Goal: Information Seeking & Learning: Learn about a topic

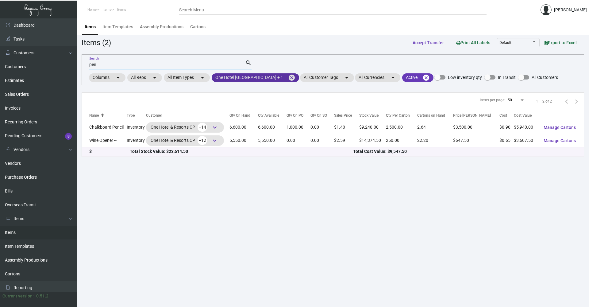
click at [271, 72] on div "pen Search search Columns arrow_drop_down All Reps arrow_drop_down All Item Typ…" at bounding box center [333, 69] width 502 height 31
click at [288, 77] on mat-icon "cancel" at bounding box center [291, 77] width 7 height 7
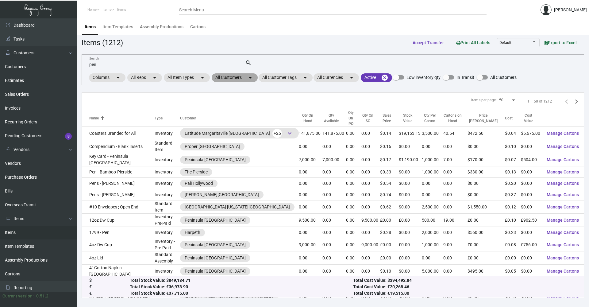
click at [233, 79] on mat-chip "All Customers arrow_drop_down" at bounding box center [234, 77] width 46 height 9
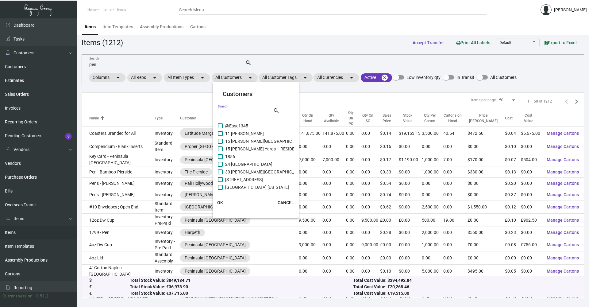
click at [228, 112] on input "Search" at bounding box center [245, 112] width 55 height 5
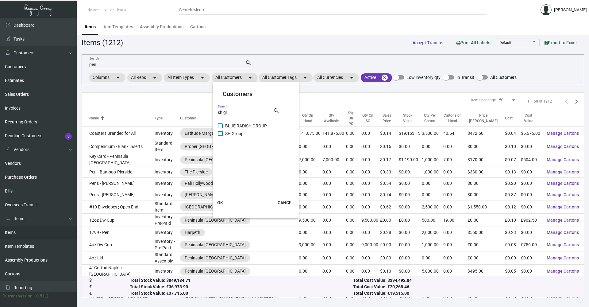
type input "sh gr"
click at [217, 134] on mat-card "Customers sh gr Search search BLUE RADISH GROUP SH Group OK CANCEL" at bounding box center [256, 149] width 86 height 131
click at [220, 133] on span at bounding box center [220, 133] width 5 height 5
click at [220, 136] on input "SH Group" at bounding box center [220, 136] width 0 height 0
checkbox input "true"
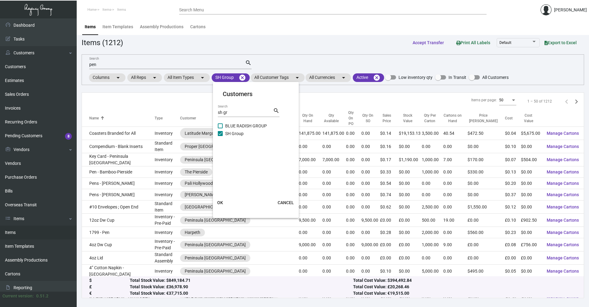
click at [220, 203] on span "OK" at bounding box center [220, 202] width 6 height 5
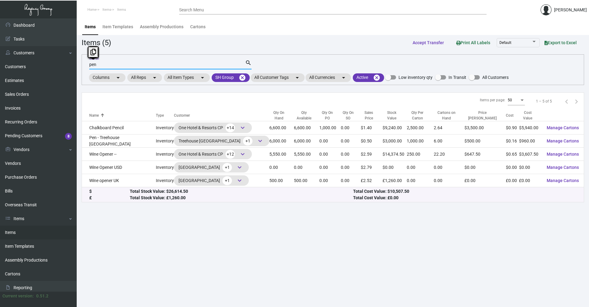
drag, startPoint x: 105, startPoint y: 66, endPoint x: 80, endPoint y: 65, distance: 24.5
click at [80, 65] on main "Items Item Templates Assembly Productions Cartons Items (5) Accept Transfer Pri…" at bounding box center [333, 162] width 512 height 288
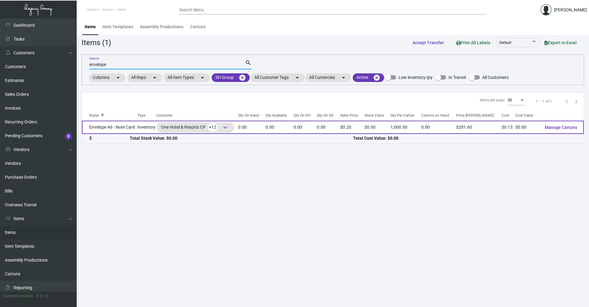
type input "envelope"
click at [124, 130] on td "Envelope A6 - Note Card" at bounding box center [109, 126] width 55 height 13
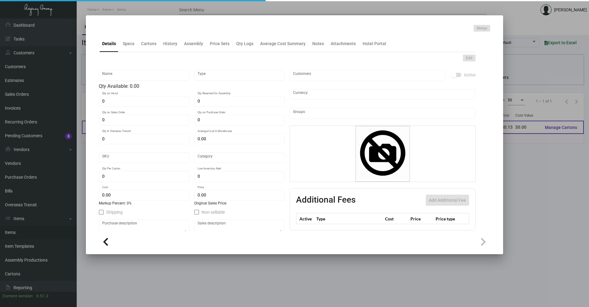
type input "Envelope A6 - Note Card"
type input "Inventory"
type input "$ 0.18908"
type input "35"
type input "Standard"
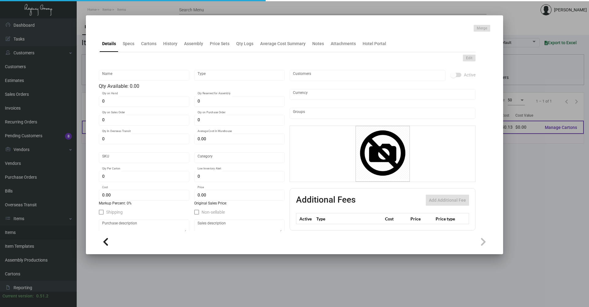
type input "1,000"
type input "$ 0.12605"
type input "$ 0.2016"
type textarea "Unprinted - Neenah , #A-6 Square Flap , Environment Text , 70Lb , Concrete , Ra…"
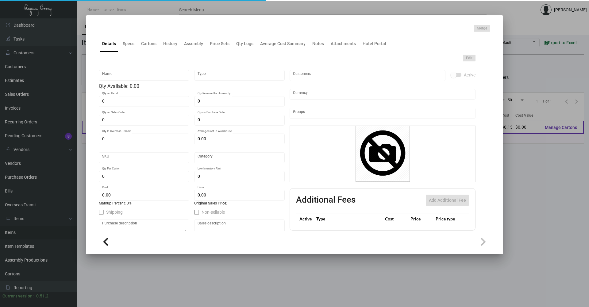
type textarea "Envelope #A-6 Note Card"
checkbox input "true"
type input "United States Dollar $"
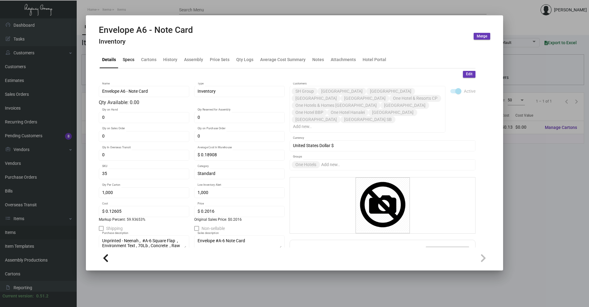
click at [130, 59] on div "Specs" at bounding box center [129, 59] width 12 height 6
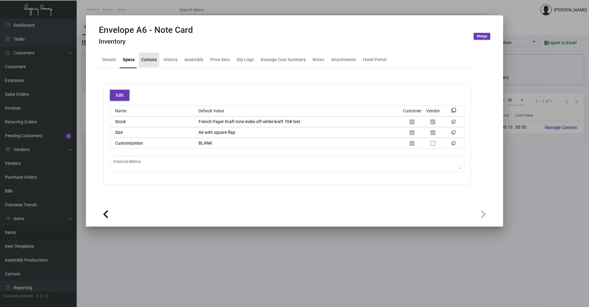
click at [145, 57] on div "Cartons" at bounding box center [148, 59] width 15 height 6
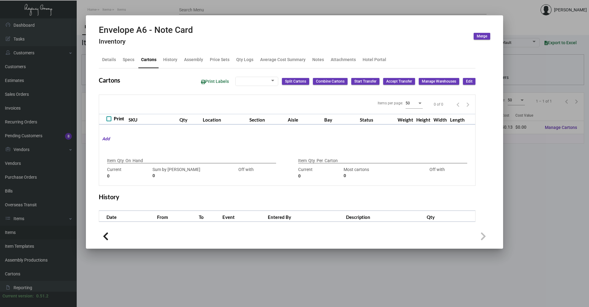
type input "4500"
type input "-4500"
type input "1,000"
type input "1000"
type input "0"
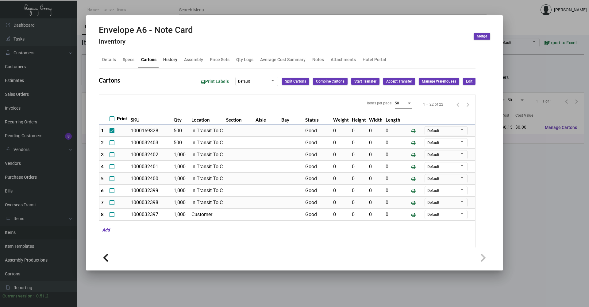
click at [165, 63] on div "History" at bounding box center [170, 59] width 19 height 15
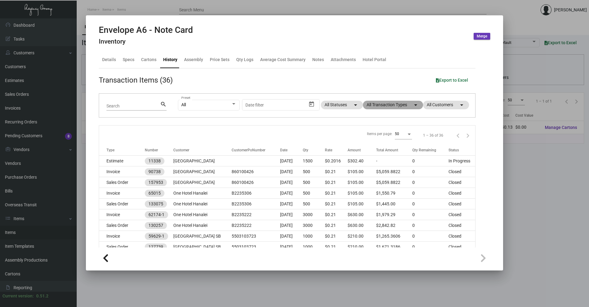
click at [377, 107] on mat-chip "All Transaction Types arrow_drop_down" at bounding box center [393, 105] width 60 height 9
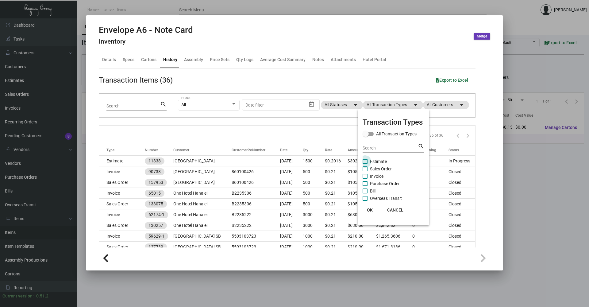
click at [363, 162] on span at bounding box center [364, 161] width 5 height 5
click at [364, 164] on input "Estimate" at bounding box center [364, 164] width 0 height 0
checkbox input "true"
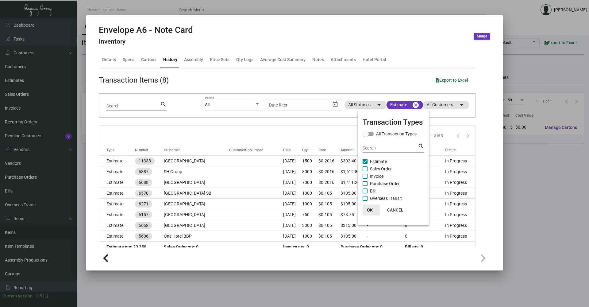
click at [371, 208] on span "OK" at bounding box center [370, 209] width 6 height 5
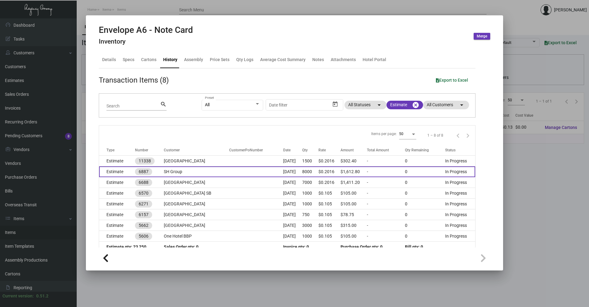
click at [177, 174] on td "SH Group" at bounding box center [196, 171] width 65 height 11
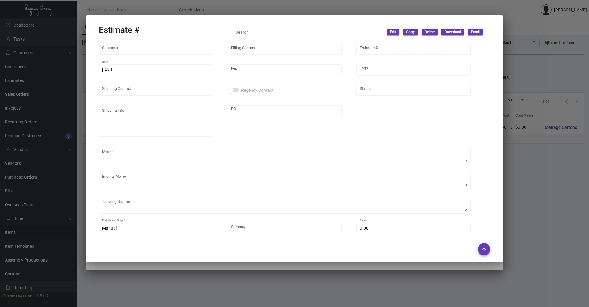
type input "SH Group"
type input "Accounts Payable"
type input "6887"
type input "[DATE]"
type input "[PERSON_NAME]"
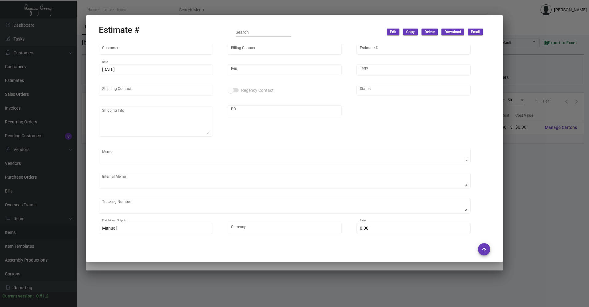
type textarea "**[GEOGRAPHIC_DATA] WAREHOUSE - INVENTORY**"
type input "United States Dollar $"
type input "$ 0.00"
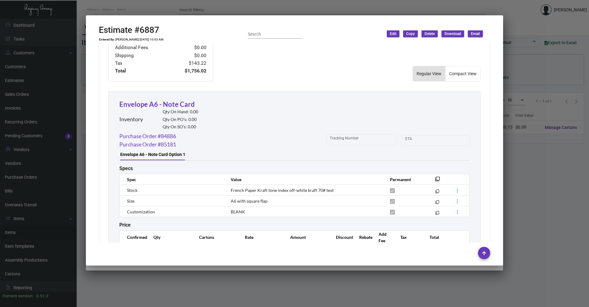
scroll to position [314, 0]
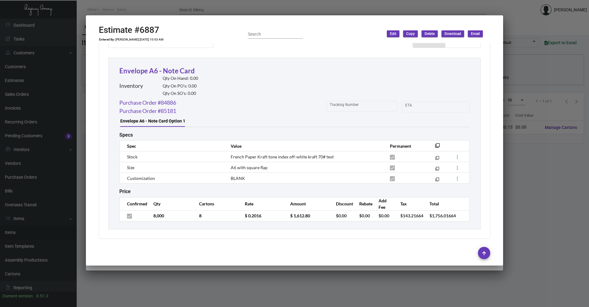
drag, startPoint x: 138, startPoint y: 10, endPoint x: 136, endPoint y: 14, distance: 5.1
click at [138, 10] on div at bounding box center [294, 153] width 589 height 307
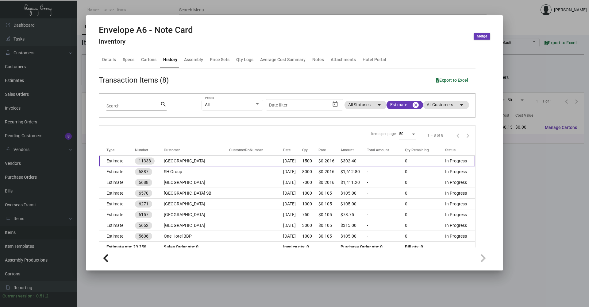
click at [122, 160] on td "Estimate" at bounding box center [117, 160] width 36 height 11
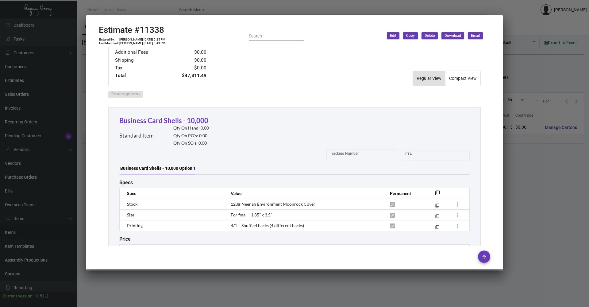
scroll to position [153, 0]
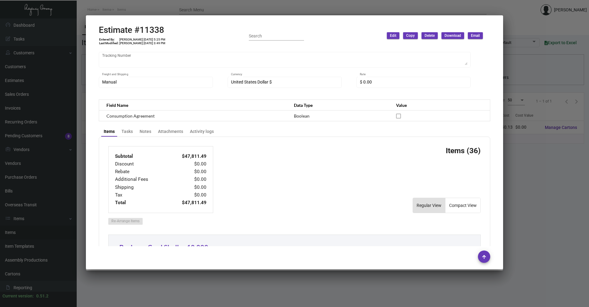
drag, startPoint x: 153, startPoint y: 4, endPoint x: 151, endPoint y: 7, distance: 3.8
click at [153, 6] on div at bounding box center [294, 153] width 589 height 307
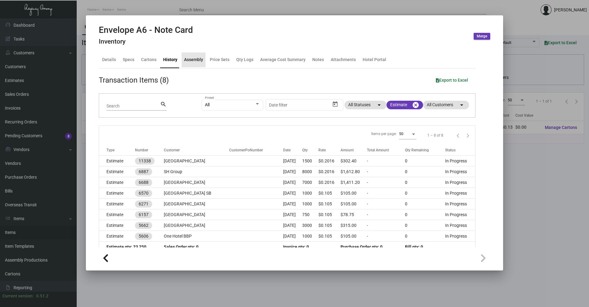
click at [183, 57] on div "Assembly" at bounding box center [193, 59] width 24 height 15
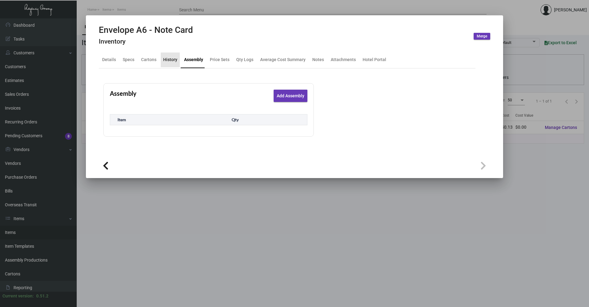
click at [164, 56] on div "History" at bounding box center [170, 59] width 19 height 15
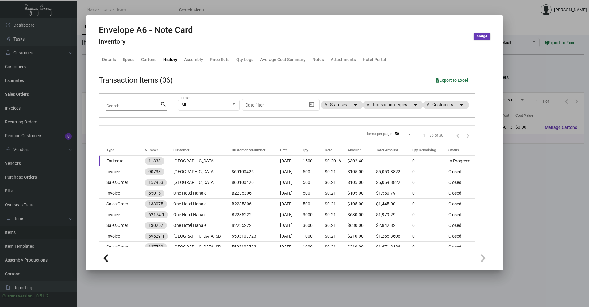
click at [122, 157] on td "Estimate" at bounding box center [122, 160] width 46 height 11
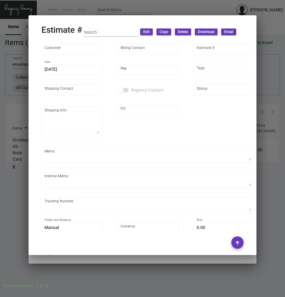
type input "[GEOGRAPHIC_DATA]"
type input "[PERSON_NAME]"
type input "11338"
type input "[DATE]"
type input "[PERSON_NAME]"
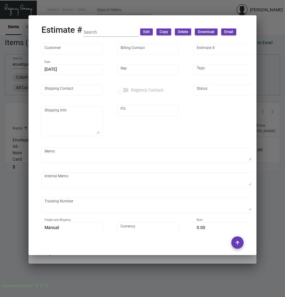
type input "[PERSON_NAME]"
type textarea "One Hotel [GEOGRAPHIC_DATA] - [PERSON_NAME] [STREET_ADDRESS][PERSON_NAME]"
type input "United States Dollar $"
type input "$ 0.00"
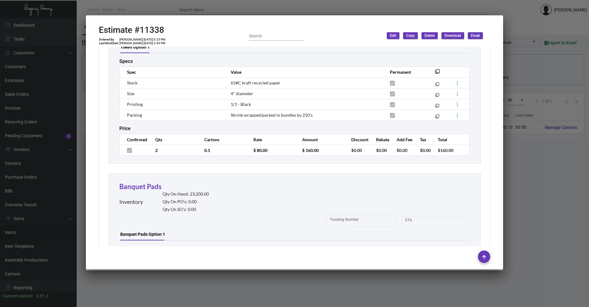
scroll to position [3985, 0]
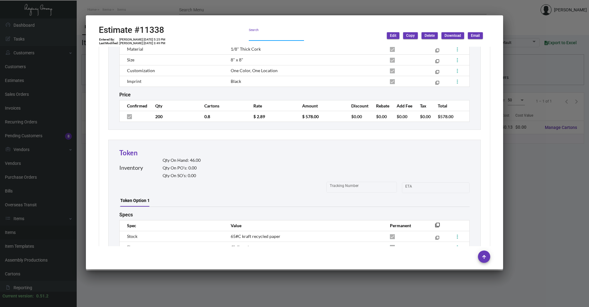
click at [269, 34] on input "Search" at bounding box center [276, 36] width 55 height 5
type input "envelope"
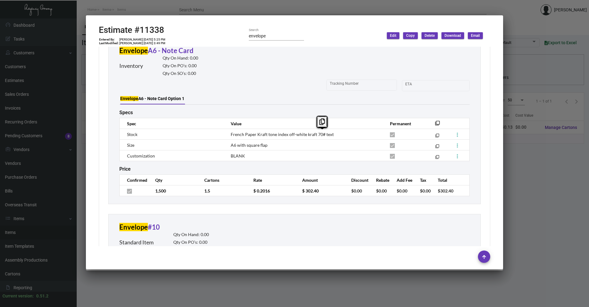
drag, startPoint x: 335, startPoint y: 134, endPoint x: 314, endPoint y: 135, distance: 20.6
click at [314, 135] on td "French Paper Kraft tone index off-white kraft 70# text" at bounding box center [303, 134] width 159 height 11
copy span "70# text"
click at [401, 95] on div "Envelope A6 - Note Card Option 1" at bounding box center [294, 99] width 350 height 12
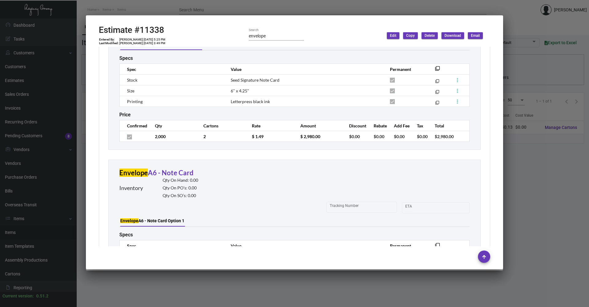
scroll to position [932, 0]
drag, startPoint x: 140, startPoint y: 14, endPoint x: 139, endPoint y: 7, distance: 7.1
click at [140, 12] on div at bounding box center [294, 153] width 589 height 307
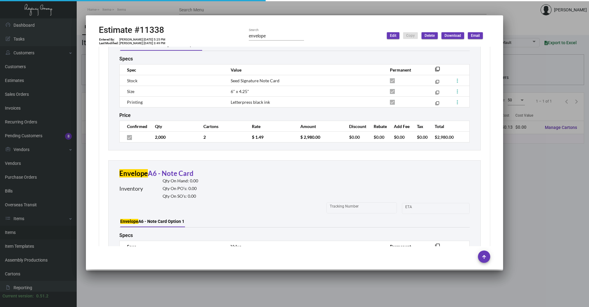
click at [139, 7] on div at bounding box center [294, 153] width 589 height 307
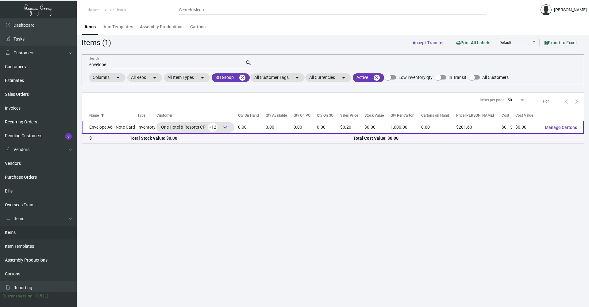
click at [109, 124] on td "Envelope A6 - Note Card" at bounding box center [109, 126] width 55 height 13
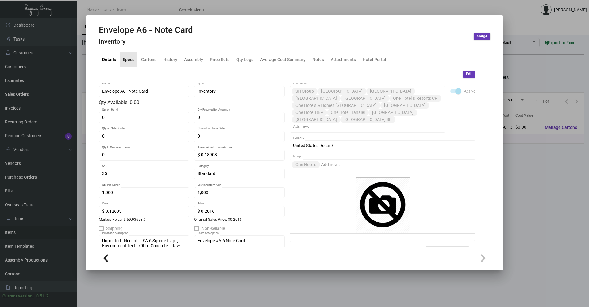
click at [133, 61] on div "Specs" at bounding box center [129, 59] width 12 height 6
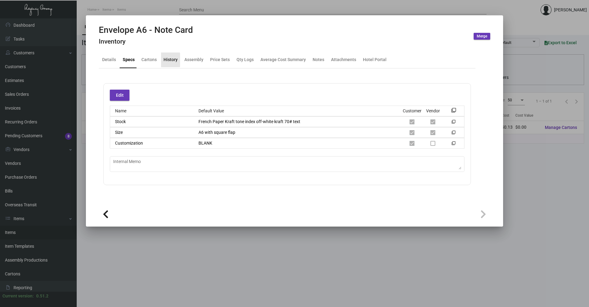
drag, startPoint x: 165, startPoint y: 60, endPoint x: 185, endPoint y: 64, distance: 20.7
click at [172, 61] on div "History" at bounding box center [170, 59] width 14 height 6
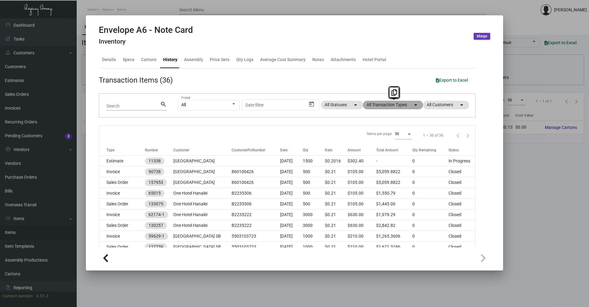
click at [394, 106] on mat-chip "All Transaction Types arrow_drop_down" at bounding box center [393, 105] width 60 height 9
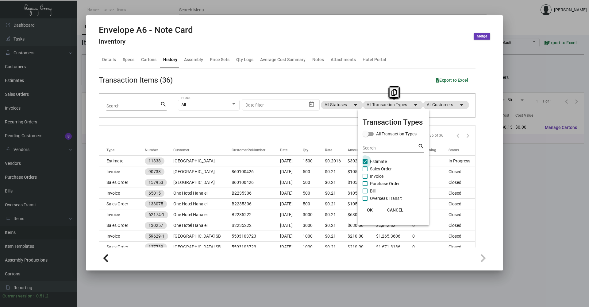
click at [366, 162] on span at bounding box center [364, 161] width 5 height 5
click at [365, 164] on input "Estimate" at bounding box center [364, 164] width 0 height 0
checkbox input "false"
click at [363, 182] on span at bounding box center [364, 183] width 5 height 5
click at [364, 186] on input "Purchase Order" at bounding box center [364, 186] width 0 height 0
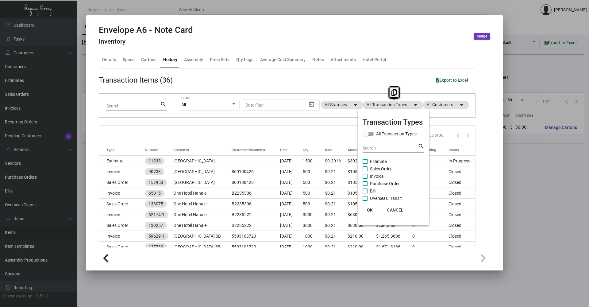
checkbox input "true"
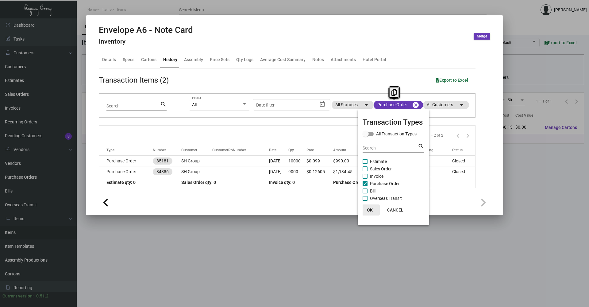
click at [370, 209] on span "OK" at bounding box center [370, 209] width 6 height 5
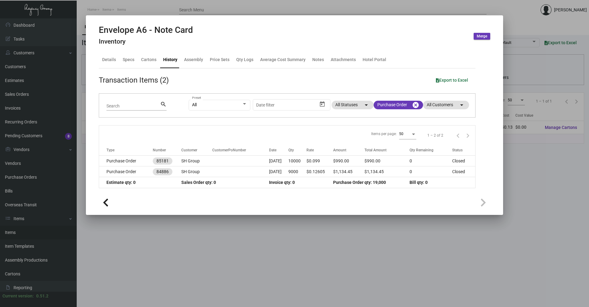
click at [201, 154] on th "Customer" at bounding box center [196, 150] width 31 height 11
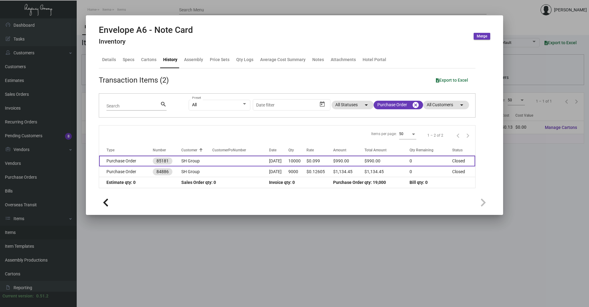
click at [212, 160] on td at bounding box center [240, 160] width 57 height 11
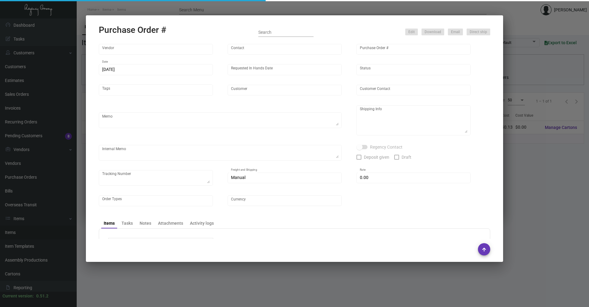
type input "Glodan Inc"
type input "[PERSON_NAME]"
type input "85181"
type input "[DATE]"
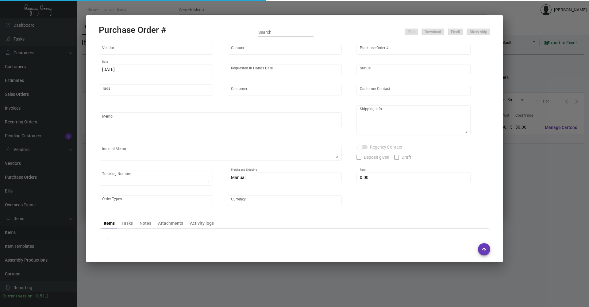
type input "SH Group"
type textarea "Regency Group NJ [PERSON_NAME] [STREET_ADDRESS]"
type textarea "Glodan order #45818"
checkbox input "true"
type input "$ 0.00"
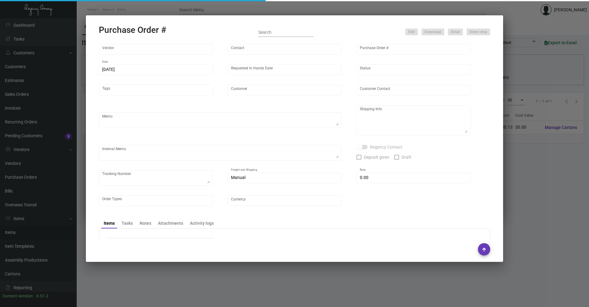
type input "United States Dollar $"
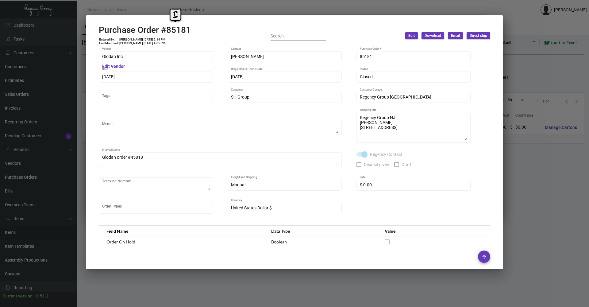
drag, startPoint x: 193, startPoint y: 29, endPoint x: 163, endPoint y: 32, distance: 30.2
click at [163, 32] on div "Purchase Order #85181 Entered By: [PERSON_NAME] [DATE] 2:14 PM Last Modified: […" at bounding box center [294, 36] width 391 height 22
copy h2 "#85181"
copy td "[DATE]"
drag, startPoint x: 138, startPoint y: 39, endPoint x: 149, endPoint y: 39, distance: 10.7
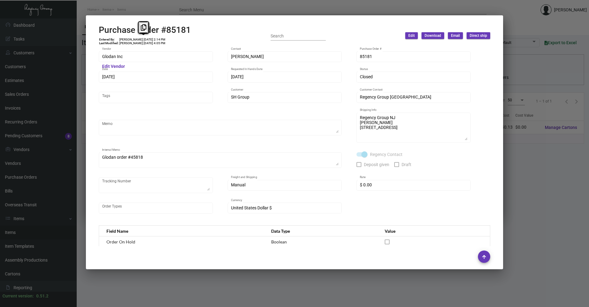
click at [149, 39] on td "[PERSON_NAME] [DATE] 2:14 PM" at bounding box center [142, 40] width 47 height 4
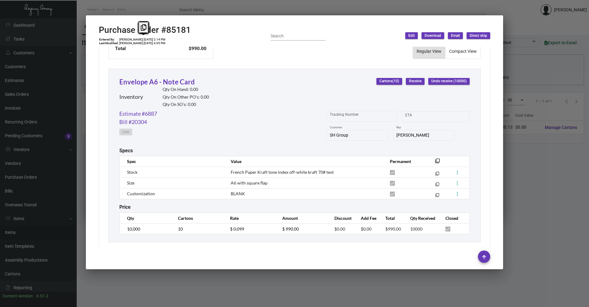
scroll to position [273, 0]
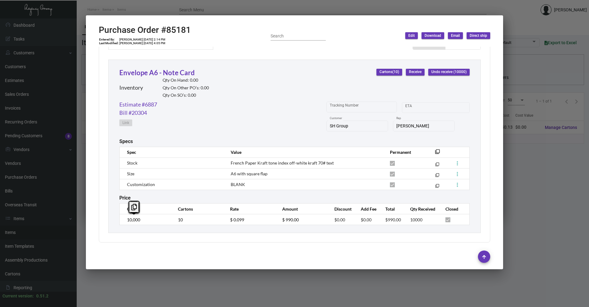
click at [123, 219] on td "10,000" at bounding box center [146, 219] width 52 height 11
click at [212, 221] on tr "10,000 10 $ 0.099 $ 990.00 $0.00 $0.00 $990.00 10000" at bounding box center [295, 219] width 350 height 11
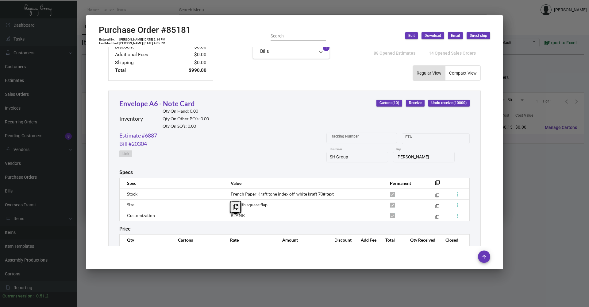
scroll to position [243, 0]
click at [139, 134] on link "Estimate #6887" at bounding box center [138, 135] width 38 height 8
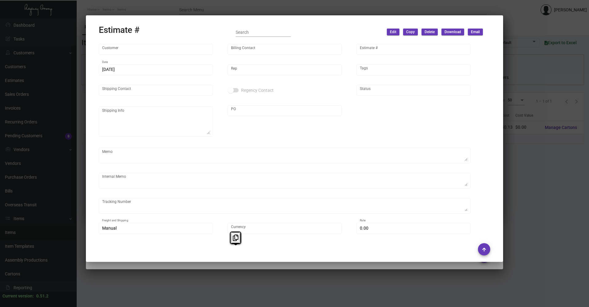
type input "SH Group"
type input "Accounts Payable"
type input "6887"
type input "[DATE]"
type input "[PERSON_NAME]"
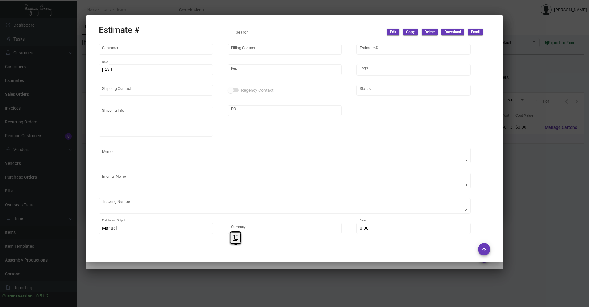
type textarea "**[GEOGRAPHIC_DATA] WAREHOUSE - INVENTORY**"
type input "United States Dollar $"
type input "$ 0.00"
type input "$ 0.2016"
type input "$ 1,612.80"
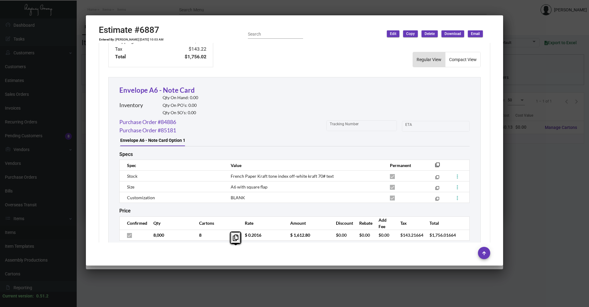
scroll to position [314, 0]
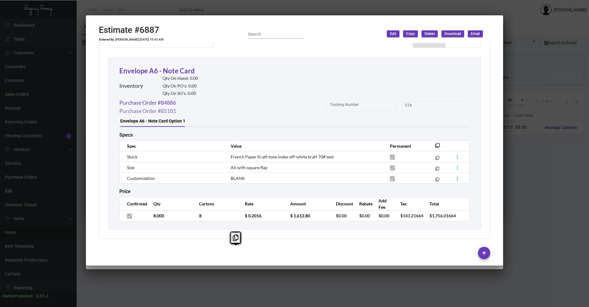
click at [165, 113] on link "Purchase Order #85181" at bounding box center [147, 111] width 57 height 8
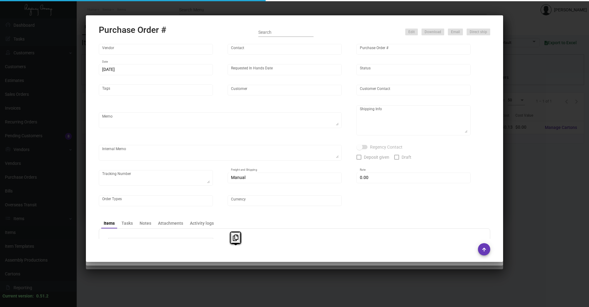
type input "Glodan Inc"
type input "[PERSON_NAME]"
type input "85181"
type input "[DATE]"
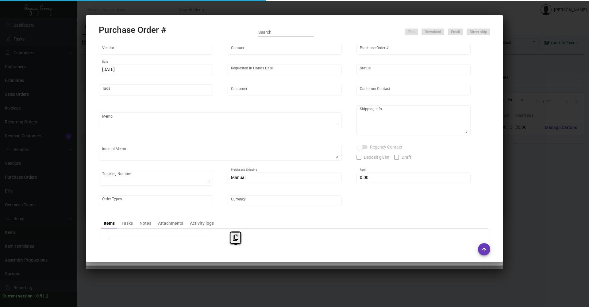
type input "SH Group"
type textarea "Regency Group NJ [PERSON_NAME] [STREET_ADDRESS]"
type textarea "Glodan order #45818"
checkbox input "true"
type input "$ 0.00"
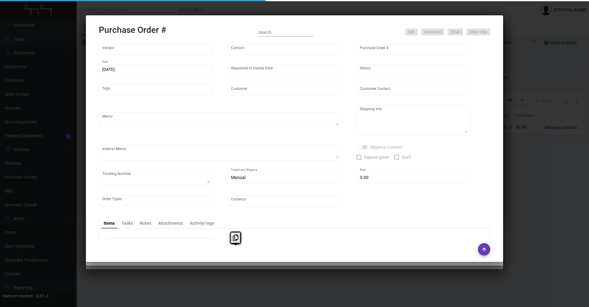
type input "United States Dollar $"
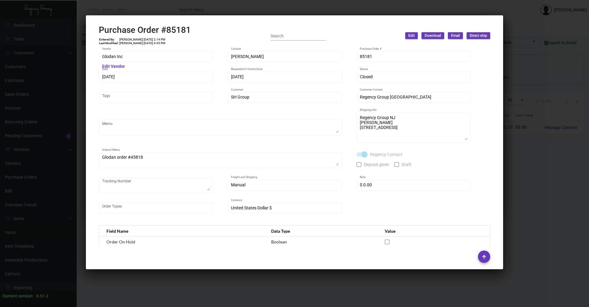
drag, startPoint x: 139, startPoint y: 10, endPoint x: 150, endPoint y: 19, distance: 15.0
click at [139, 10] on div at bounding box center [294, 153] width 589 height 307
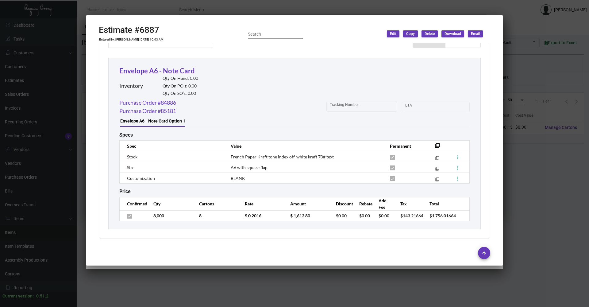
click at [145, 12] on div at bounding box center [294, 153] width 589 height 307
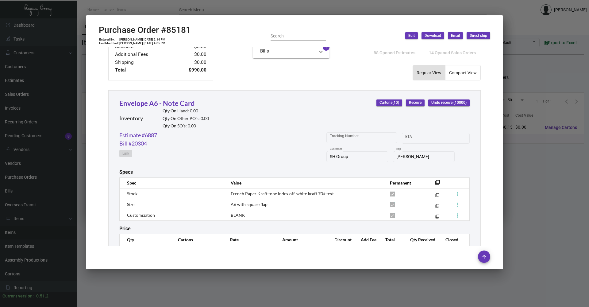
click at [154, 13] on div at bounding box center [294, 153] width 589 height 307
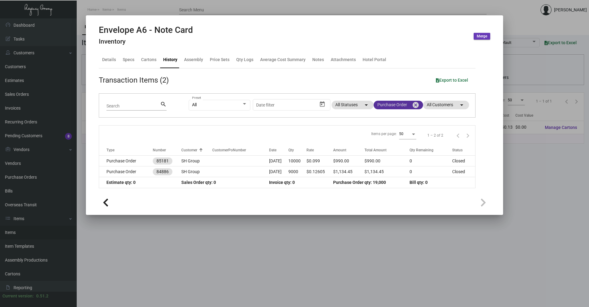
click at [417, 105] on mat-icon "cancel" at bounding box center [415, 104] width 7 height 7
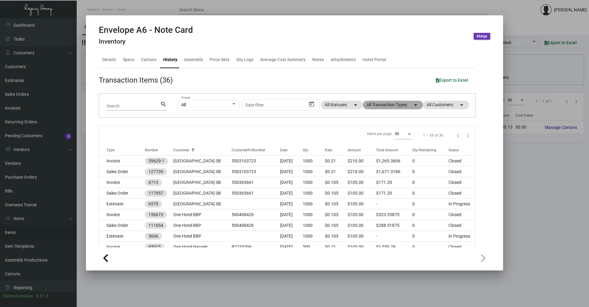
click at [384, 105] on mat-chip "All Transaction Types arrow_drop_down" at bounding box center [393, 105] width 60 height 9
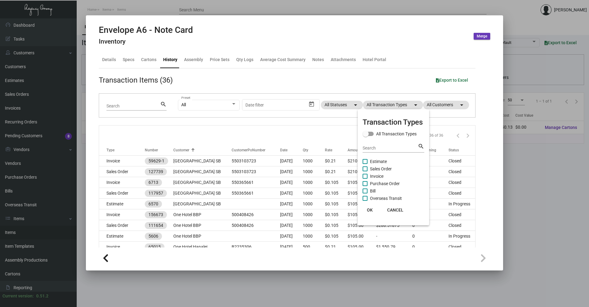
click at [365, 167] on label "Sales Order" at bounding box center [376, 168] width 29 height 7
click at [365, 171] on input "Sales Order" at bounding box center [364, 171] width 0 height 0
checkbox input "true"
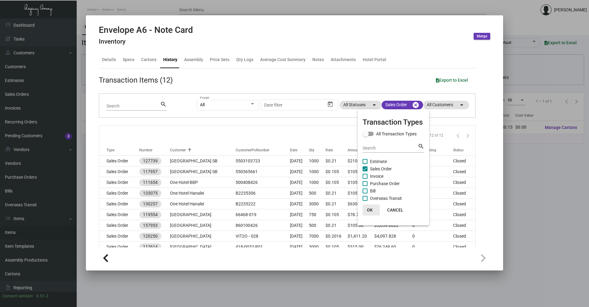
click at [372, 208] on span "OK" at bounding box center [370, 209] width 6 height 5
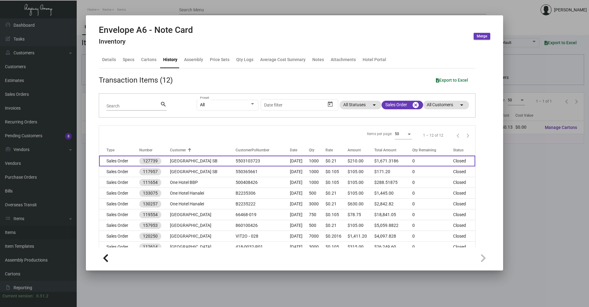
click at [196, 161] on td "[GEOGRAPHIC_DATA] SB" at bounding box center [203, 160] width 66 height 11
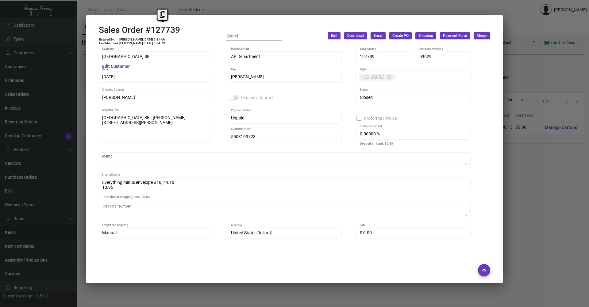
drag, startPoint x: 178, startPoint y: 33, endPoint x: 147, endPoint y: 32, distance: 31.3
click at [147, 32] on h2 "Sales Order #127739" at bounding box center [139, 30] width 81 height 10
copy h2 "#127739"
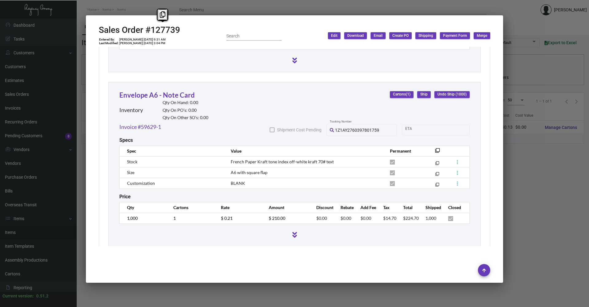
scroll to position [552, 0]
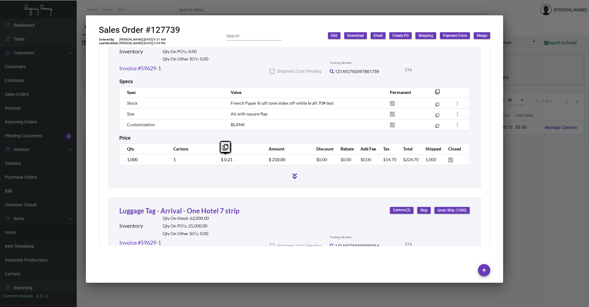
click at [210, 160] on tr "1,000 1 $ 0.21 $ 210.00 $0.00 $0.00 $0.00 $14.70 $224.70 1,000" at bounding box center [295, 159] width 350 height 11
click at [154, 13] on div at bounding box center [294, 153] width 589 height 307
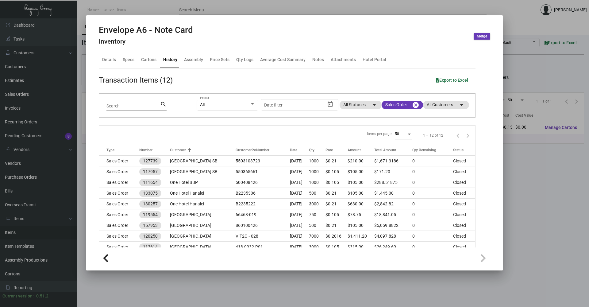
drag, startPoint x: 573, startPoint y: 179, endPoint x: 586, endPoint y: 168, distance: 17.4
click at [573, 178] on div at bounding box center [294, 153] width 589 height 307
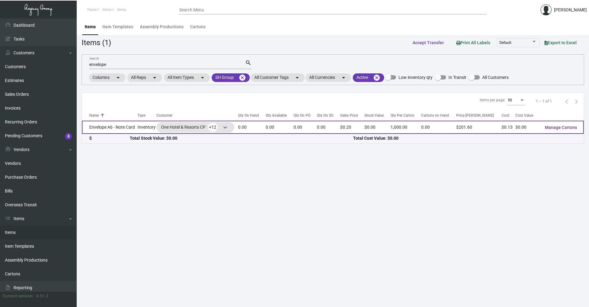
click at [127, 127] on td "Envelope A6 - Note Card" at bounding box center [109, 126] width 55 height 13
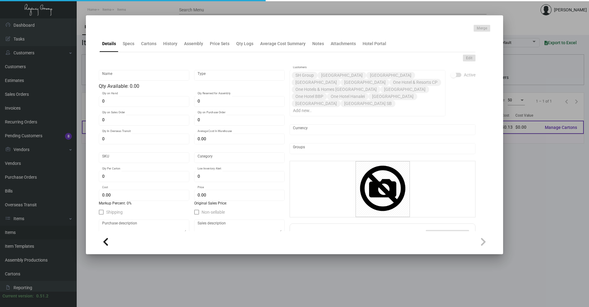
type input "Envelope A6 - Note Card"
type input "Inventory"
type input "$ 0.18908"
type input "35"
type input "Standard"
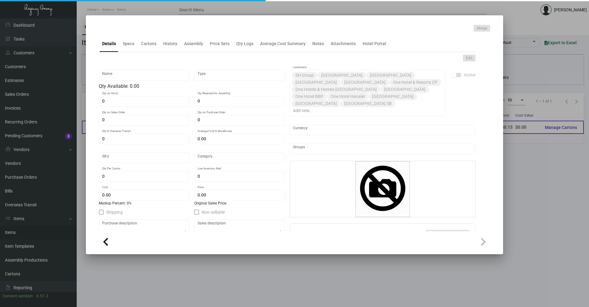
type input "1,000"
type input "$ 0.12605"
type input "$ 0.2016"
type textarea "Unprinted - Neenah , #A-6 Square Flap , Environment Text , 70Lb , Concrete , Ra…"
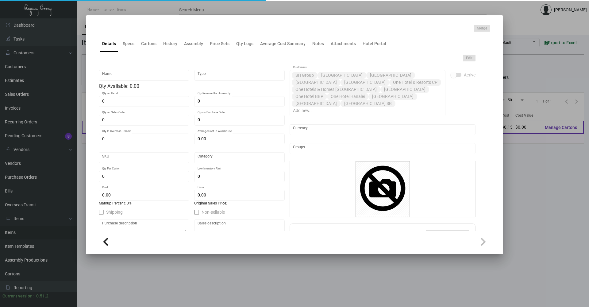
type textarea "Envelope #A-6 Note Card"
checkbox input "true"
type input "United States Dollar $"
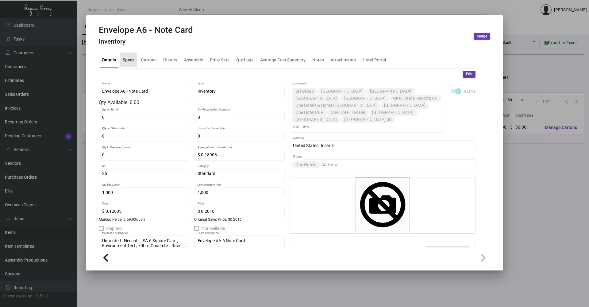
click at [127, 62] on div "Specs" at bounding box center [129, 59] width 12 height 6
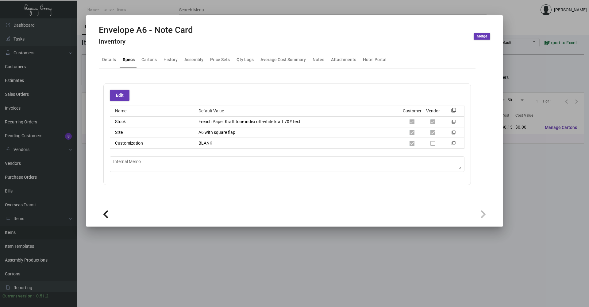
click at [217, 121] on div "French Paper Kraft tone index off-white kraft 70# text" at bounding box center [297, 121] width 208 height 6
click at [201, 131] on div "A6 with square flap" at bounding box center [297, 132] width 208 height 6
